Goal: Task Accomplishment & Management: Manage account settings

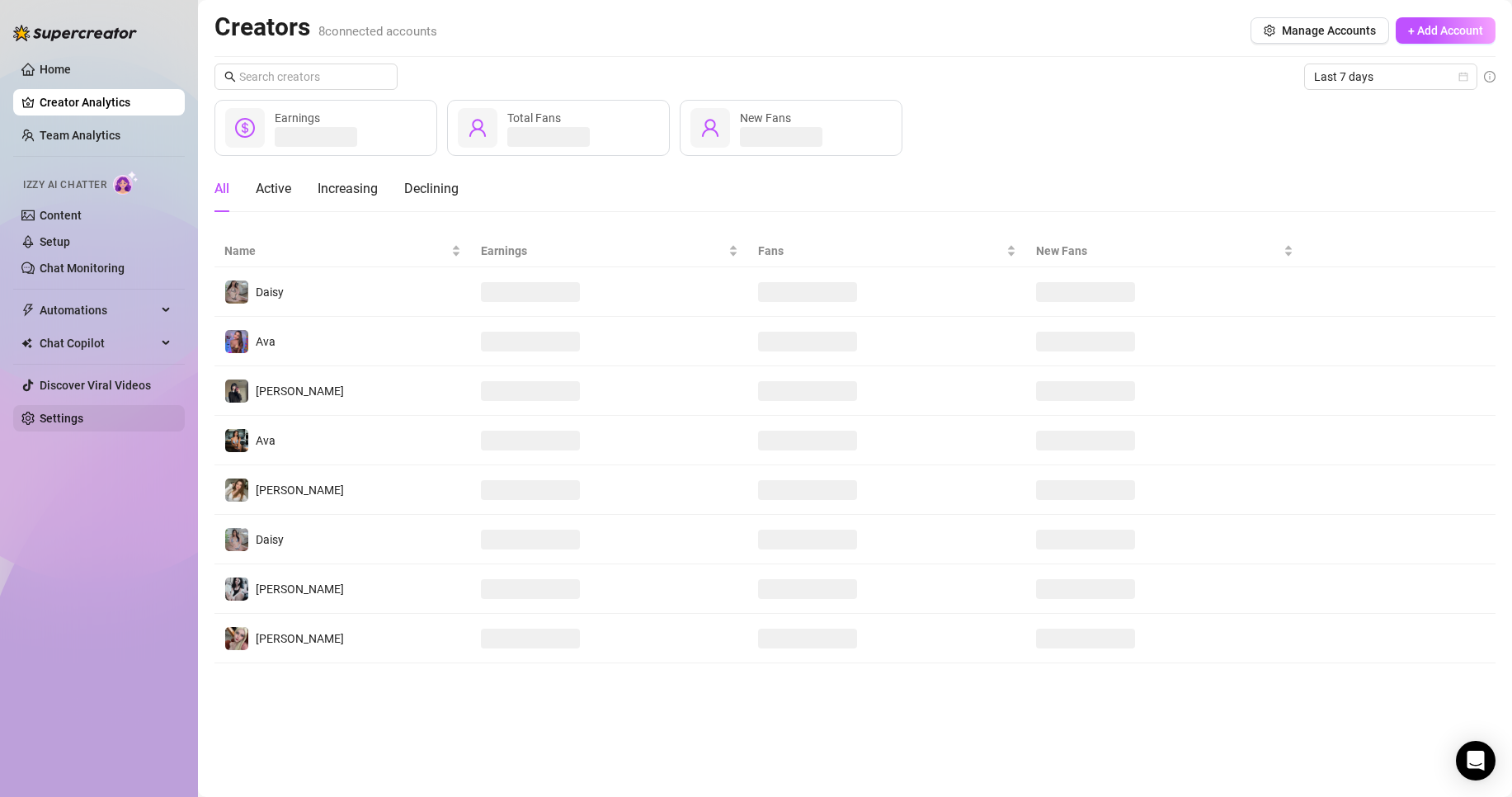
click at [84, 412] on link "Settings" at bounding box center [61, 418] width 44 height 13
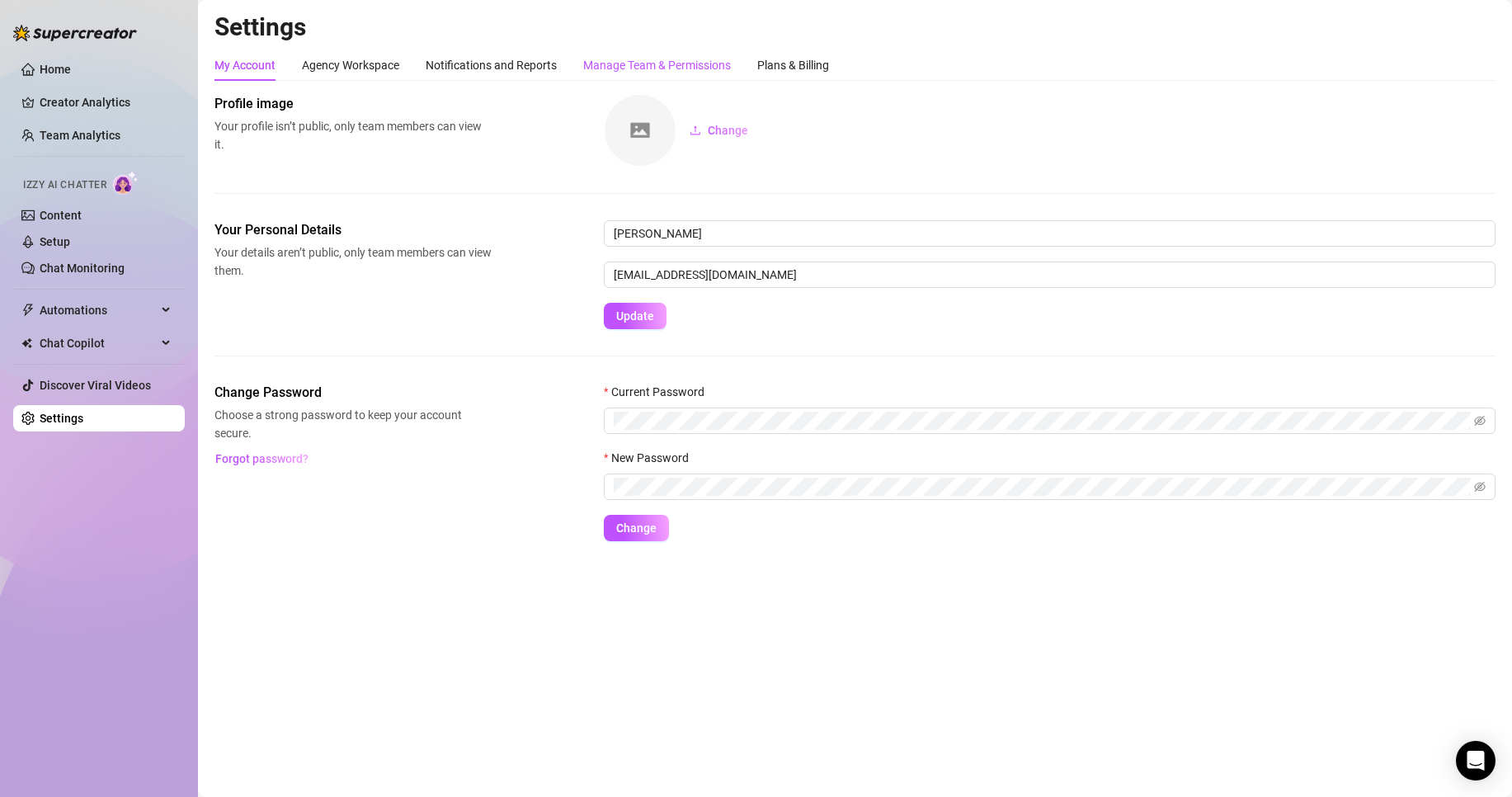
click at [678, 65] on div "Manage Team & Permissions" at bounding box center [657, 65] width 148 height 18
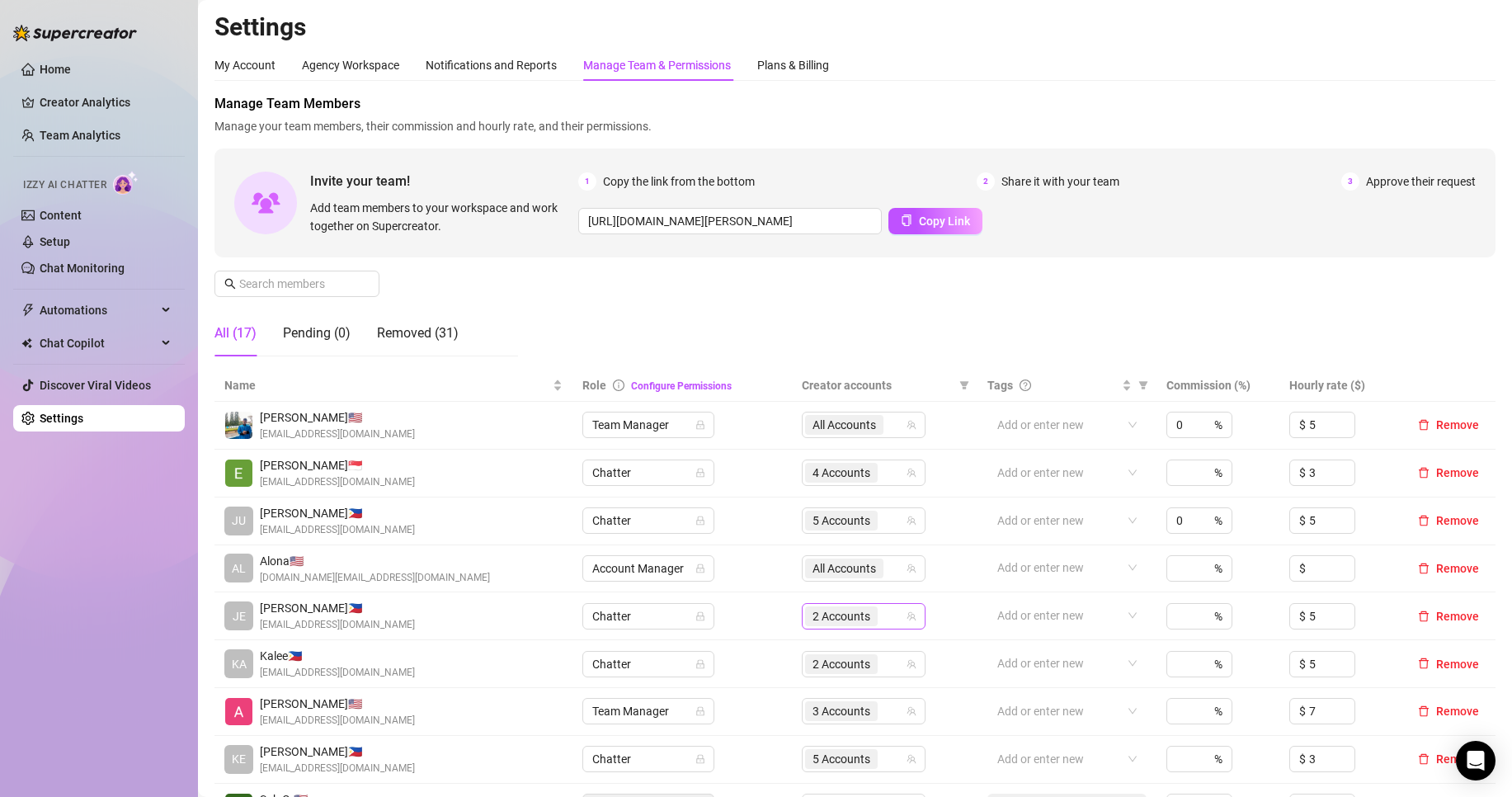
click at [869, 622] on span "2 Accounts" at bounding box center [841, 616] width 73 height 20
click at [869, 621] on span "2 Accounts" at bounding box center [841, 616] width 73 height 20
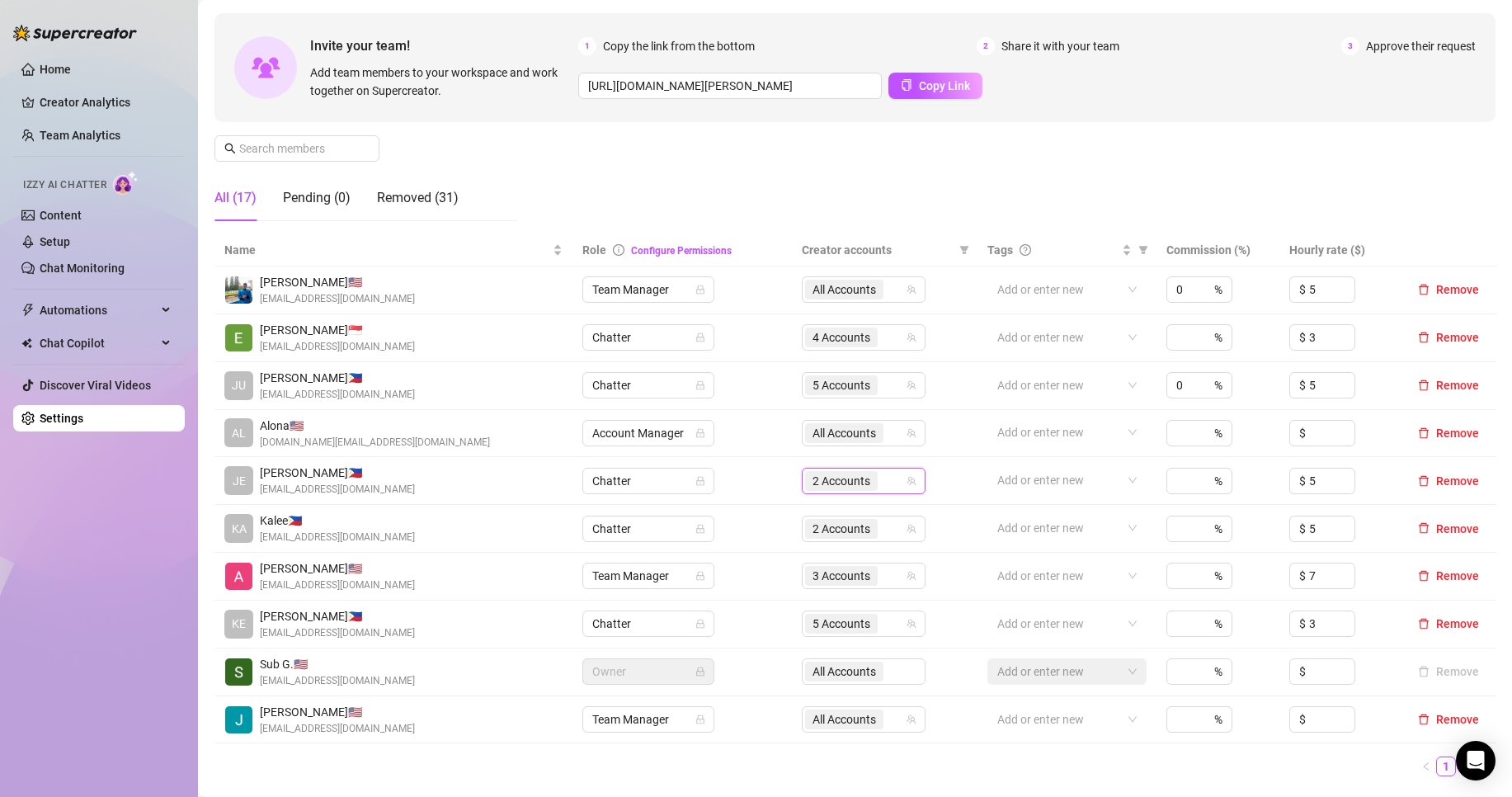
scroll to position [138, 0]
click at [869, 621] on span "5 Accounts" at bounding box center [841, 621] width 73 height 20
click at [70, 235] on link "Setup" at bounding box center [55, 242] width 31 height 13
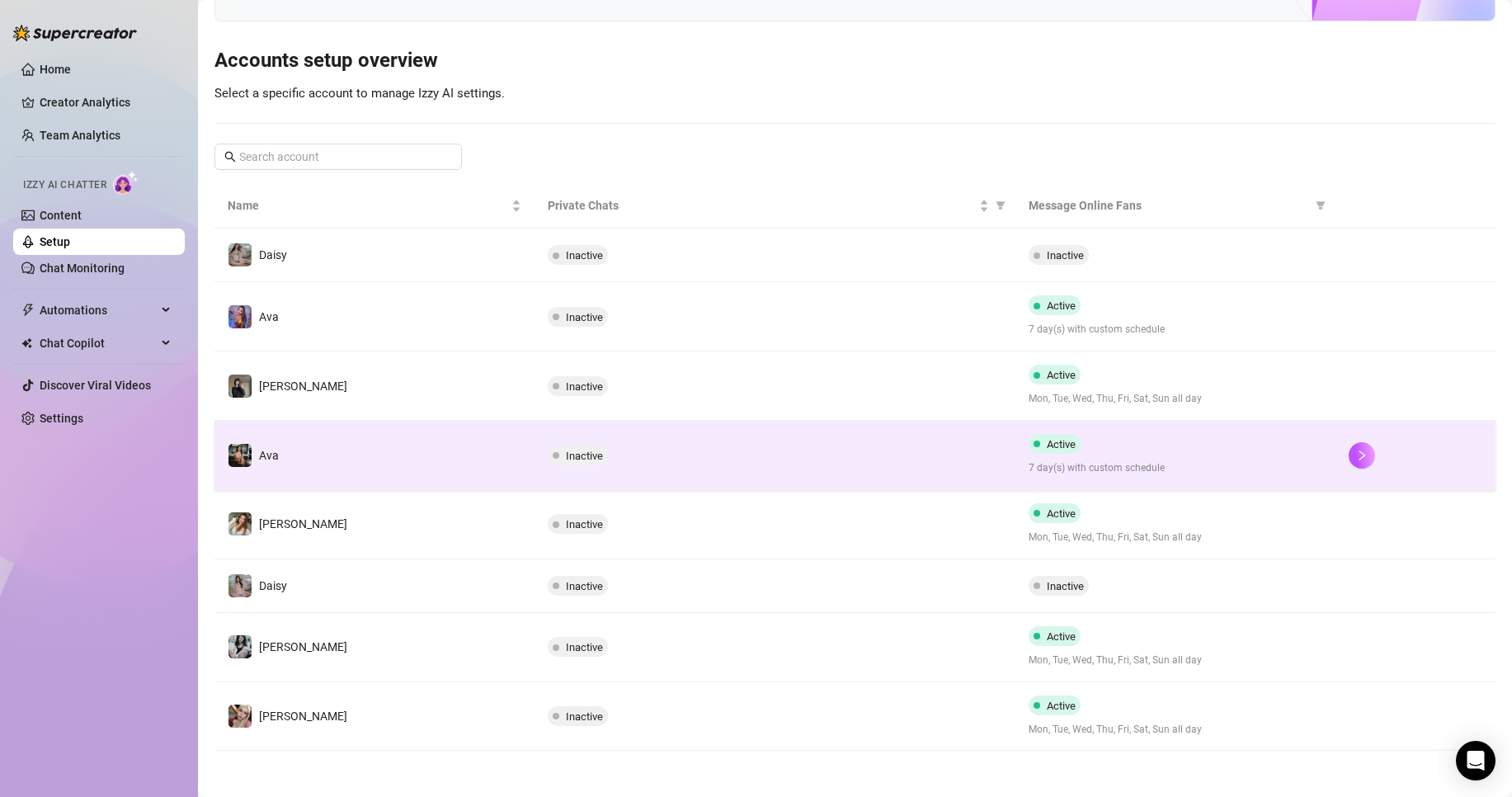
scroll to position [136, 0]
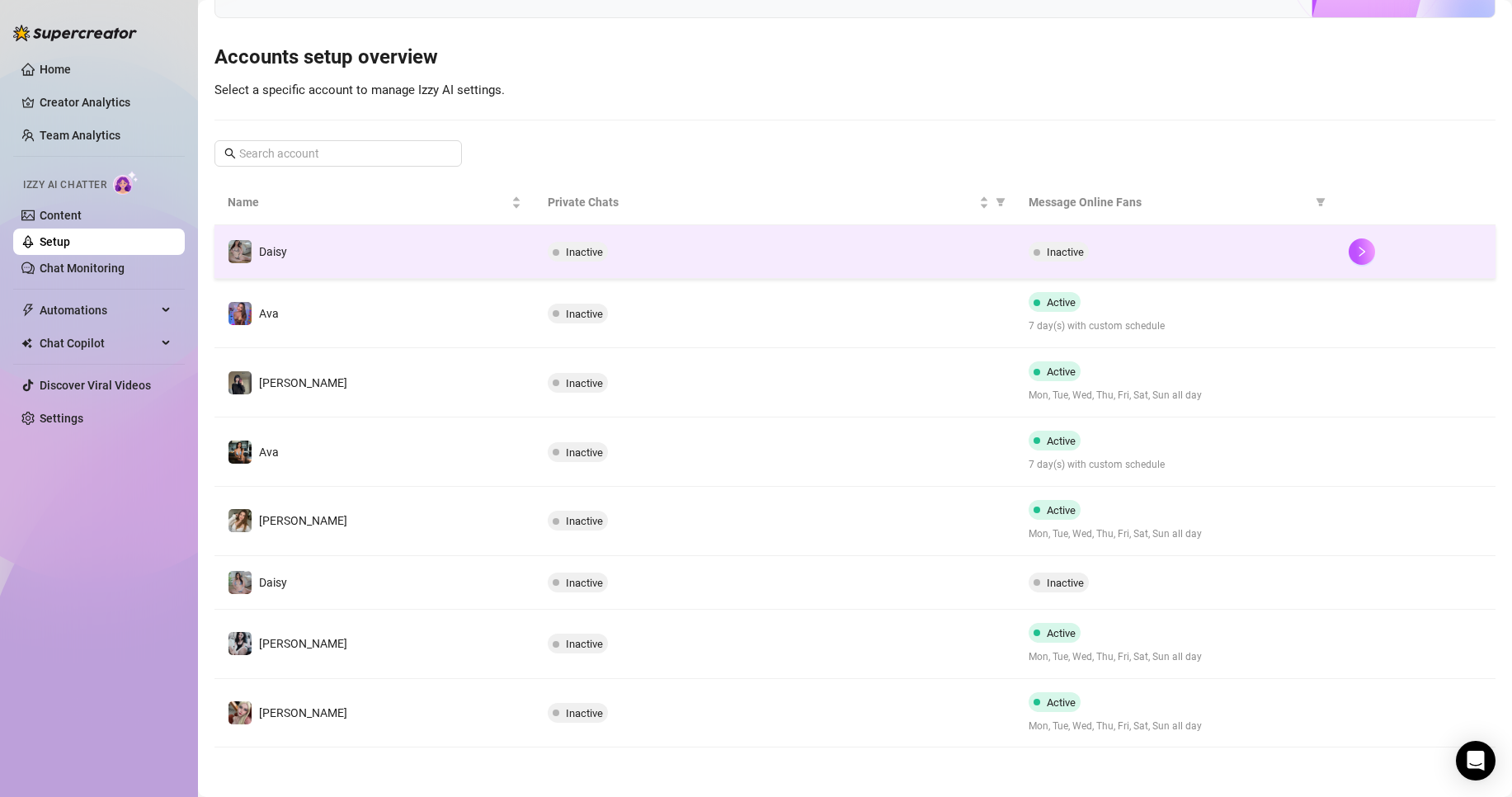
click at [790, 268] on td "Inactive" at bounding box center [774, 252] width 480 height 54
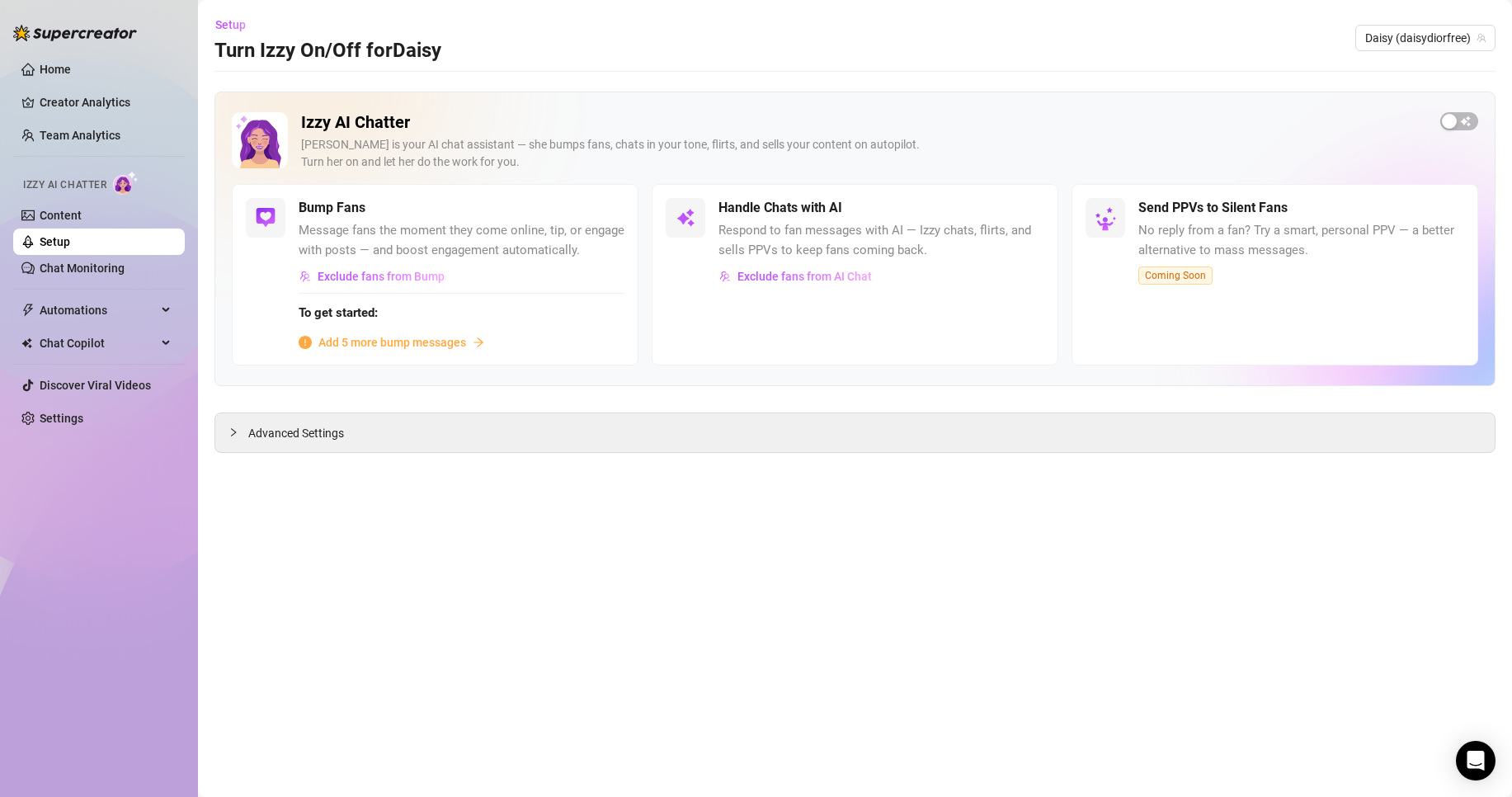
drag, startPoint x: 1459, startPoint y: 114, endPoint x: 1182, endPoint y: 124, distance: 277.2
click at [1459, 114] on span "button" at bounding box center [1460, 121] width 38 height 18
click at [1403, 28] on span "Daisy (daisydiorfree)" at bounding box center [1425, 38] width 120 height 25
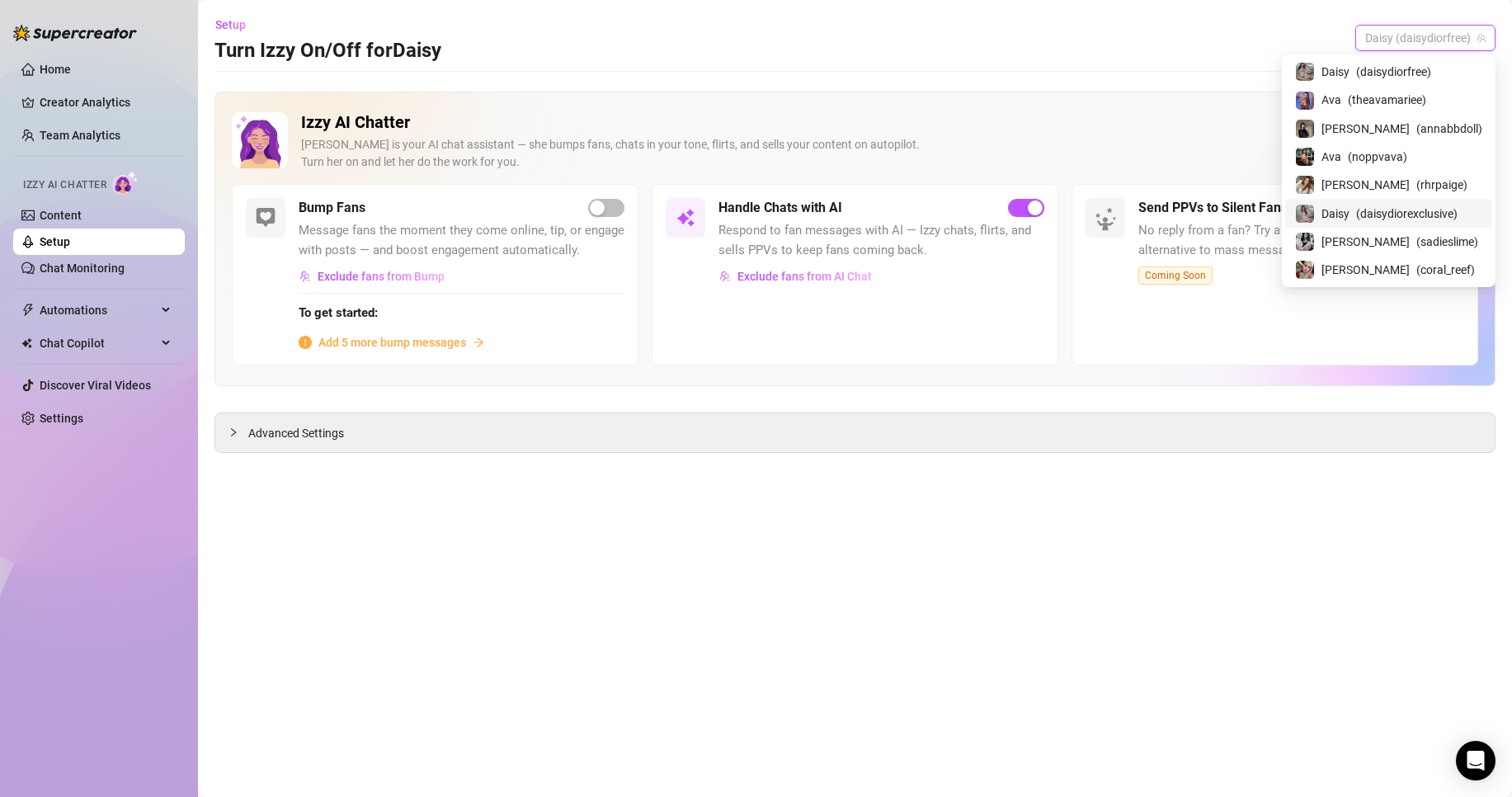
click at [1427, 211] on span "( daisydiorexclusive )" at bounding box center [1407, 214] width 101 height 18
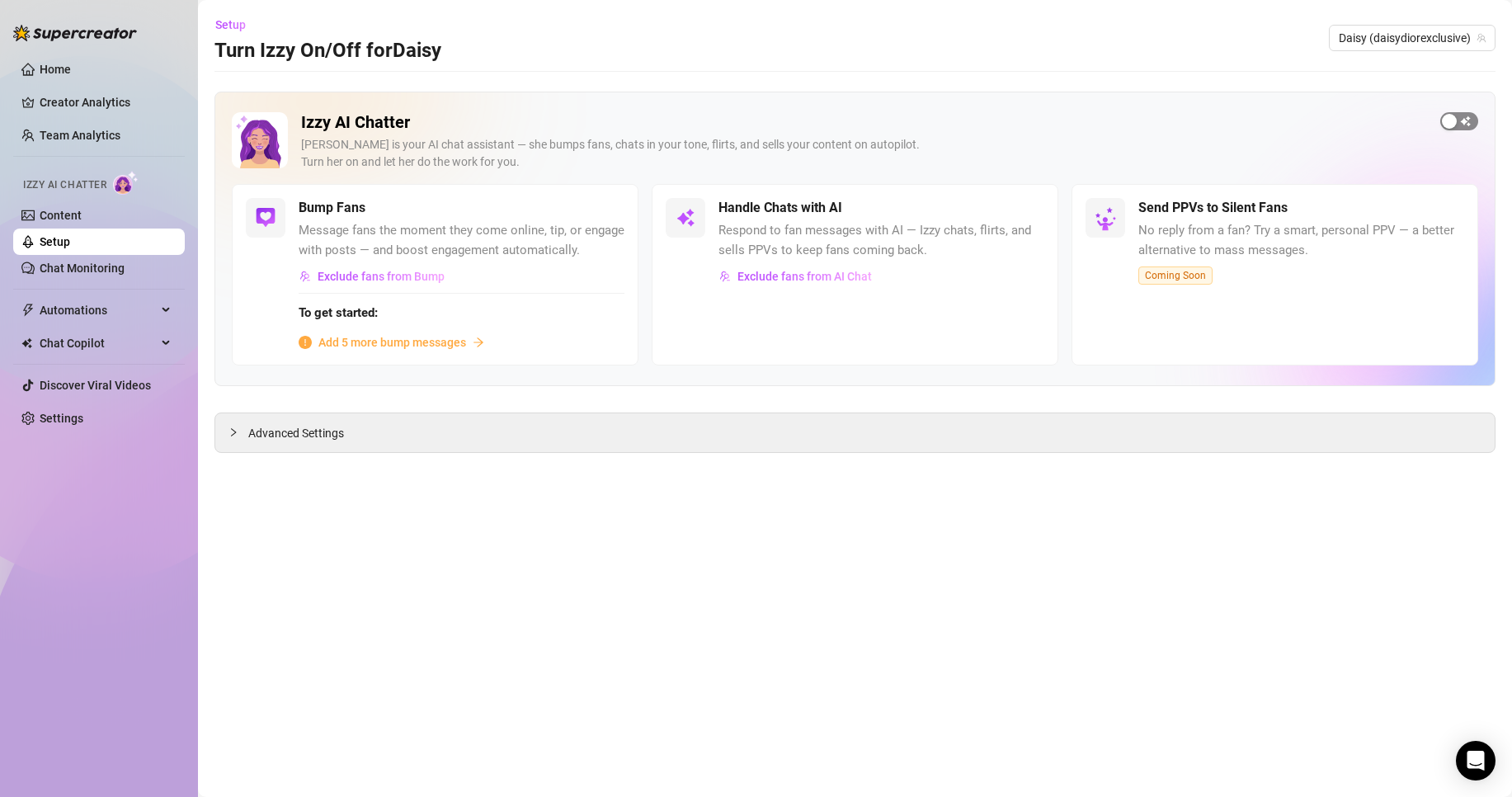
click at [1448, 117] on div "button" at bounding box center [1450, 121] width 15 height 15
